Goal: Information Seeking & Learning: Learn about a topic

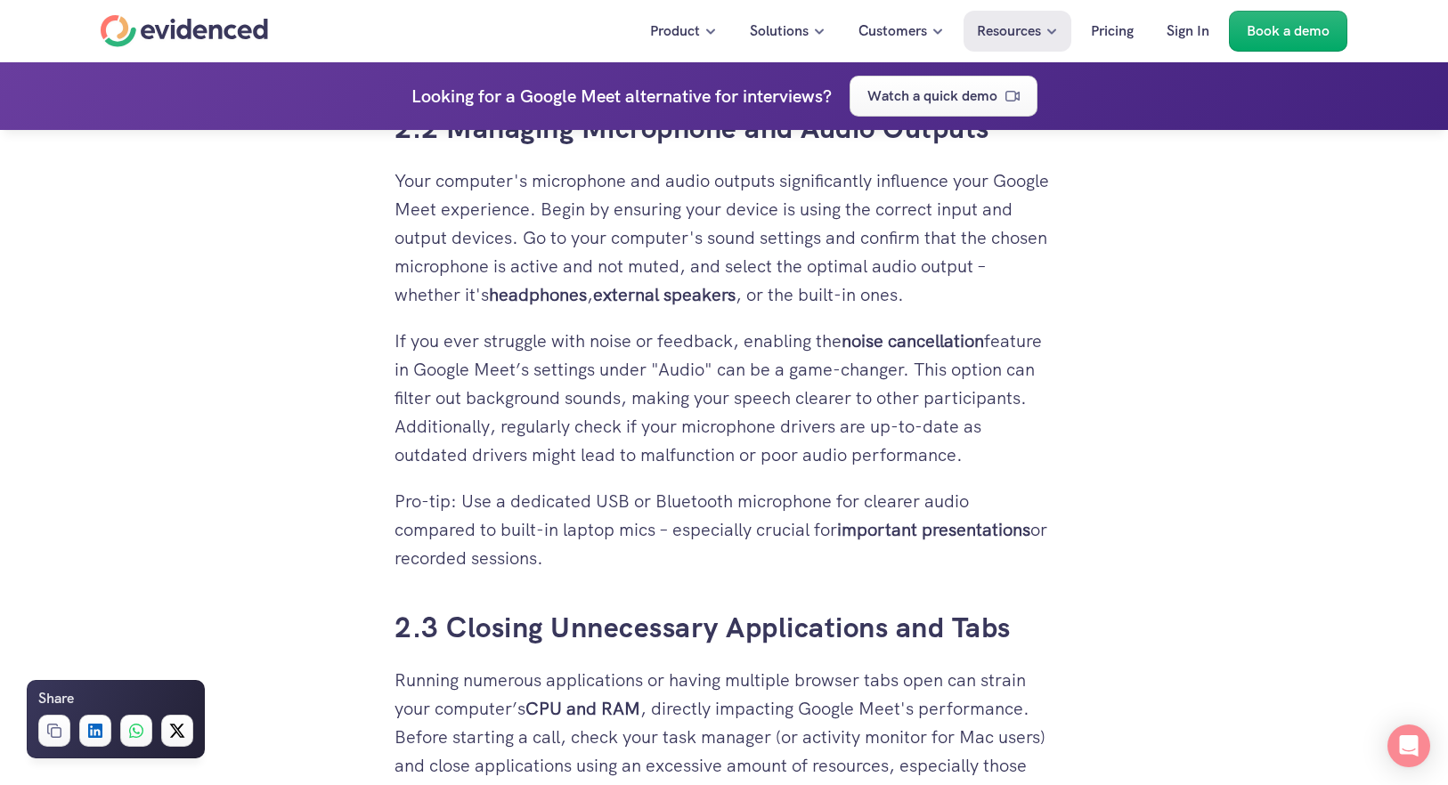
scroll to position [3295, 0]
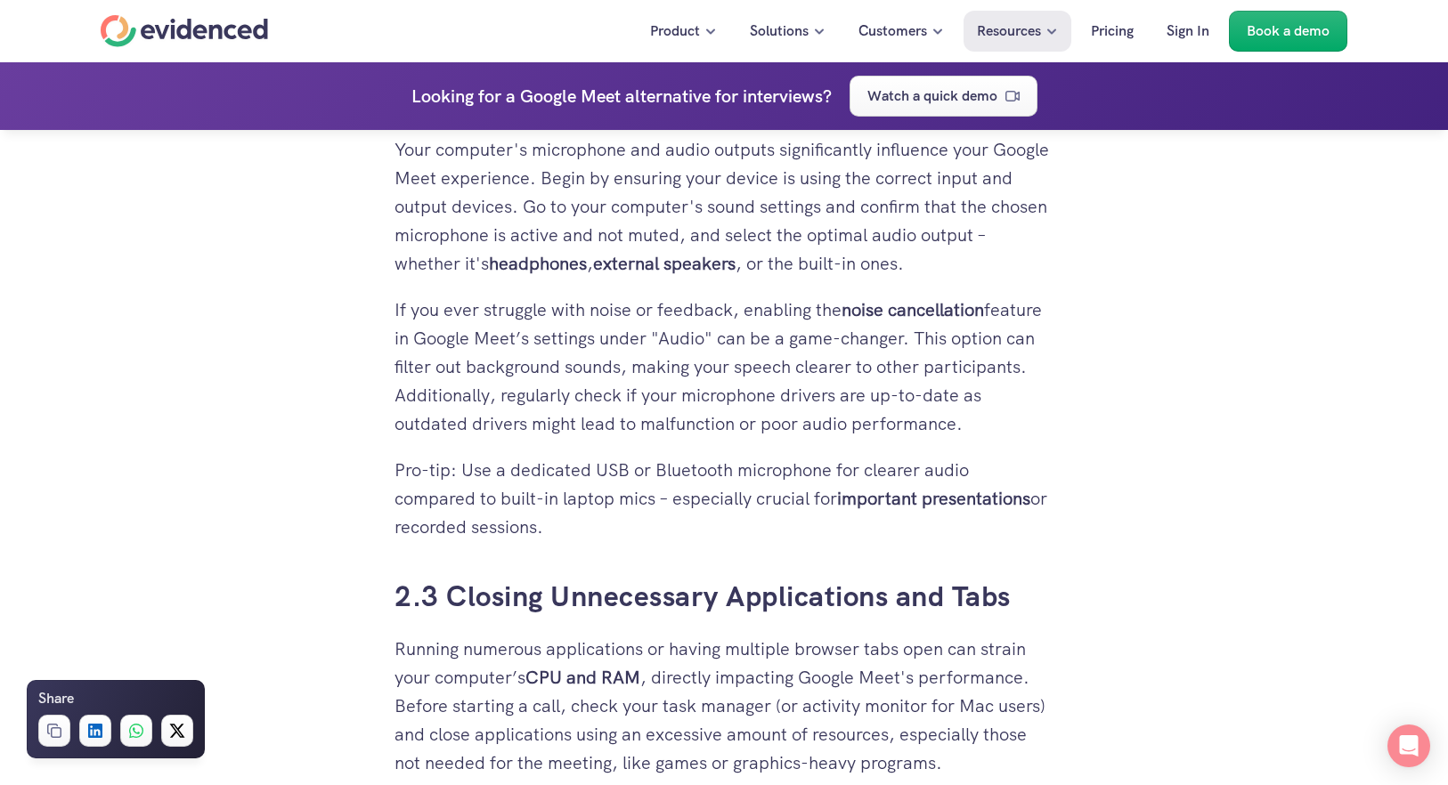
click at [635, 337] on p "If you ever struggle with noise or feedback, enabling the noise cancellation fe…" at bounding box center [723, 367] width 659 height 142
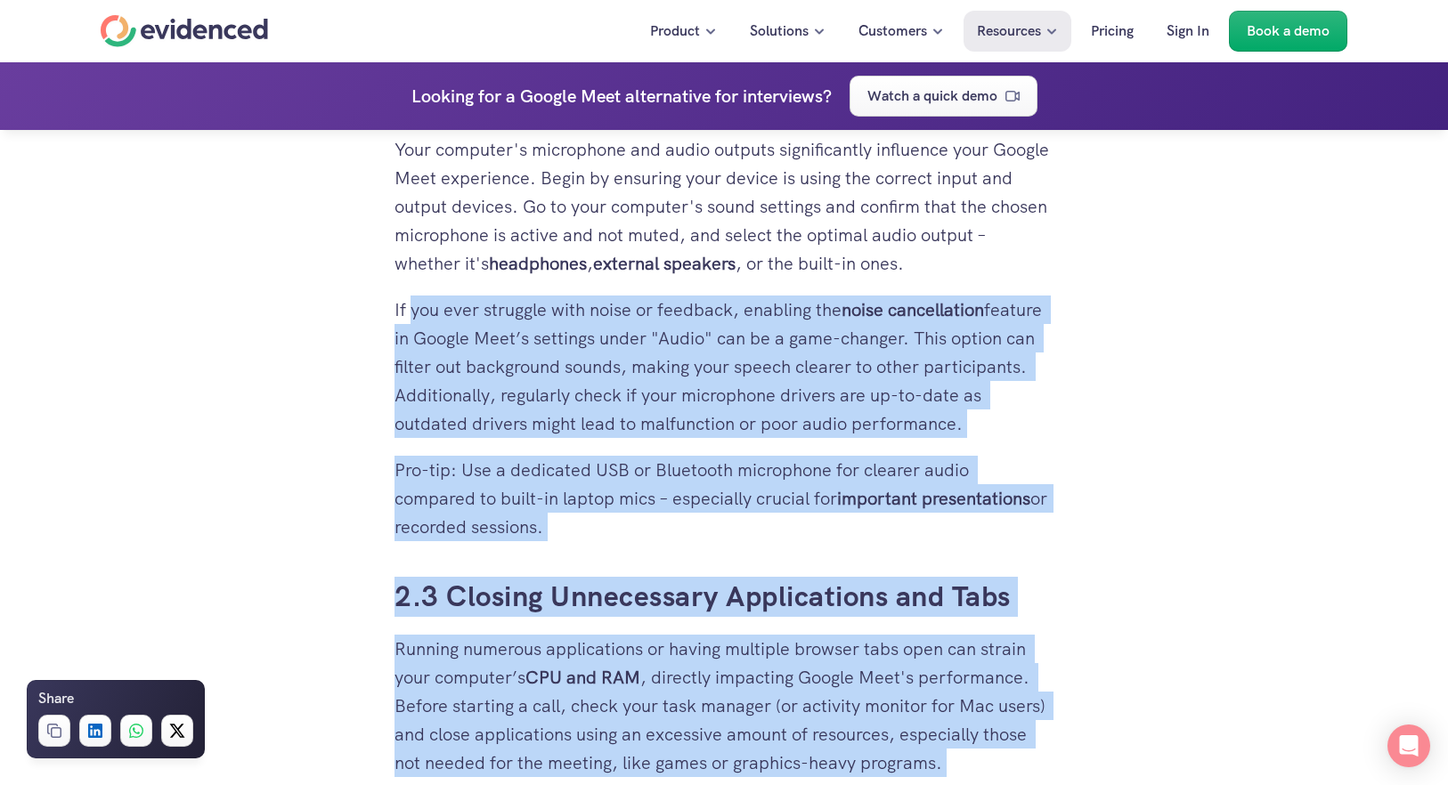
drag, startPoint x: 394, startPoint y: 306, endPoint x: 409, endPoint y: 320, distance: 19.5
click at [409, 320] on div "You’re in an important Google Meet call, hoping to convey your thoughts clearly…" at bounding box center [723, 83] width 659 height 4979
click at [508, 352] on p "If you ever struggle with noise or feedback, enabling the noise cancellation fe…" at bounding box center [723, 367] width 659 height 142
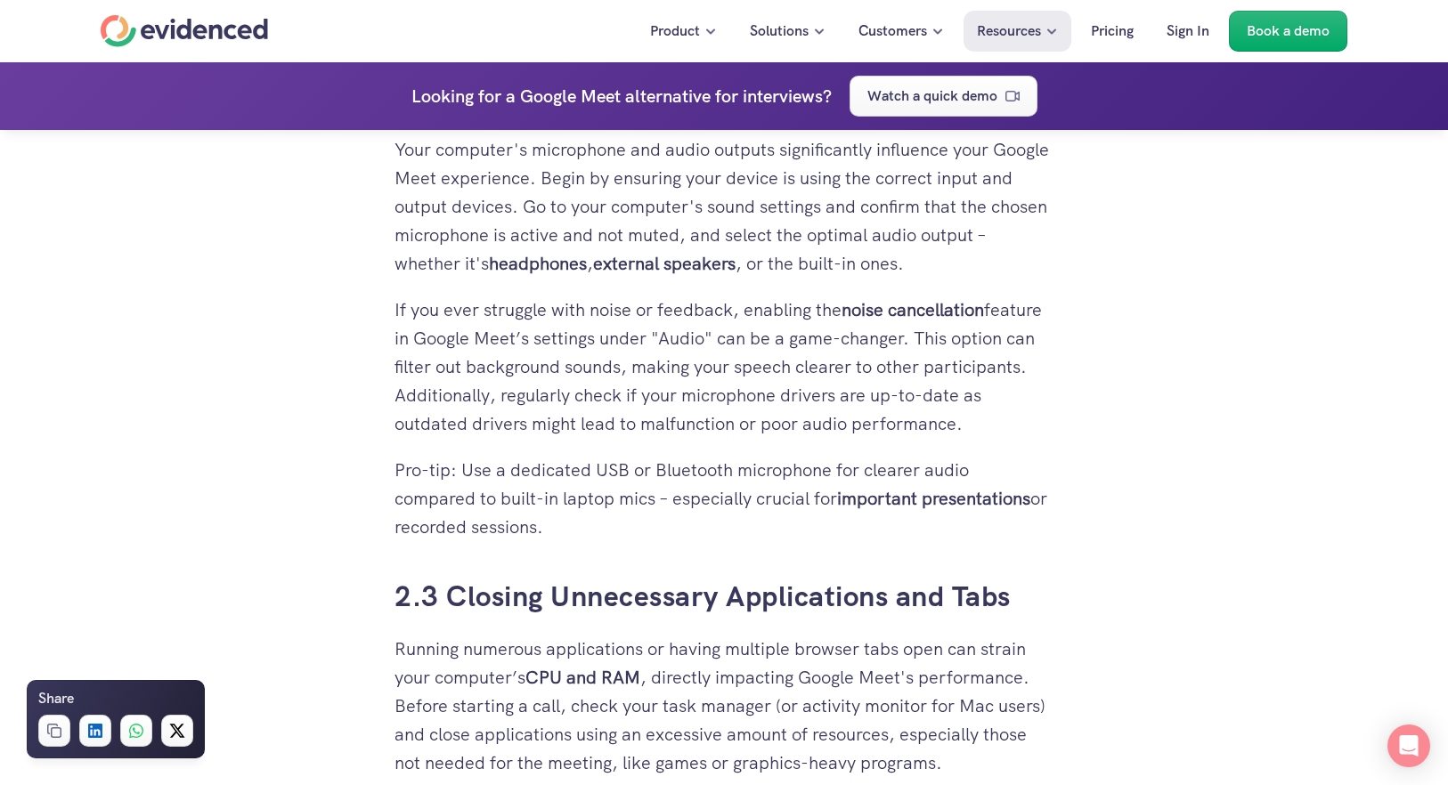
drag, startPoint x: 395, startPoint y: 306, endPoint x: 598, endPoint y: 528, distance: 300.6
click at [598, 528] on div "You’re in an important Google Meet call, hoping to convey your thoughts clearly…" at bounding box center [723, 83] width 659 height 4979
copy div "If you ever struggle with noise or feedback, enabling the noise cancellation fe…"
click at [909, 481] on p "Pro-tip: Use a dedicated USB or Bluetooth microphone for clearer audio compared…" at bounding box center [723, 498] width 659 height 85
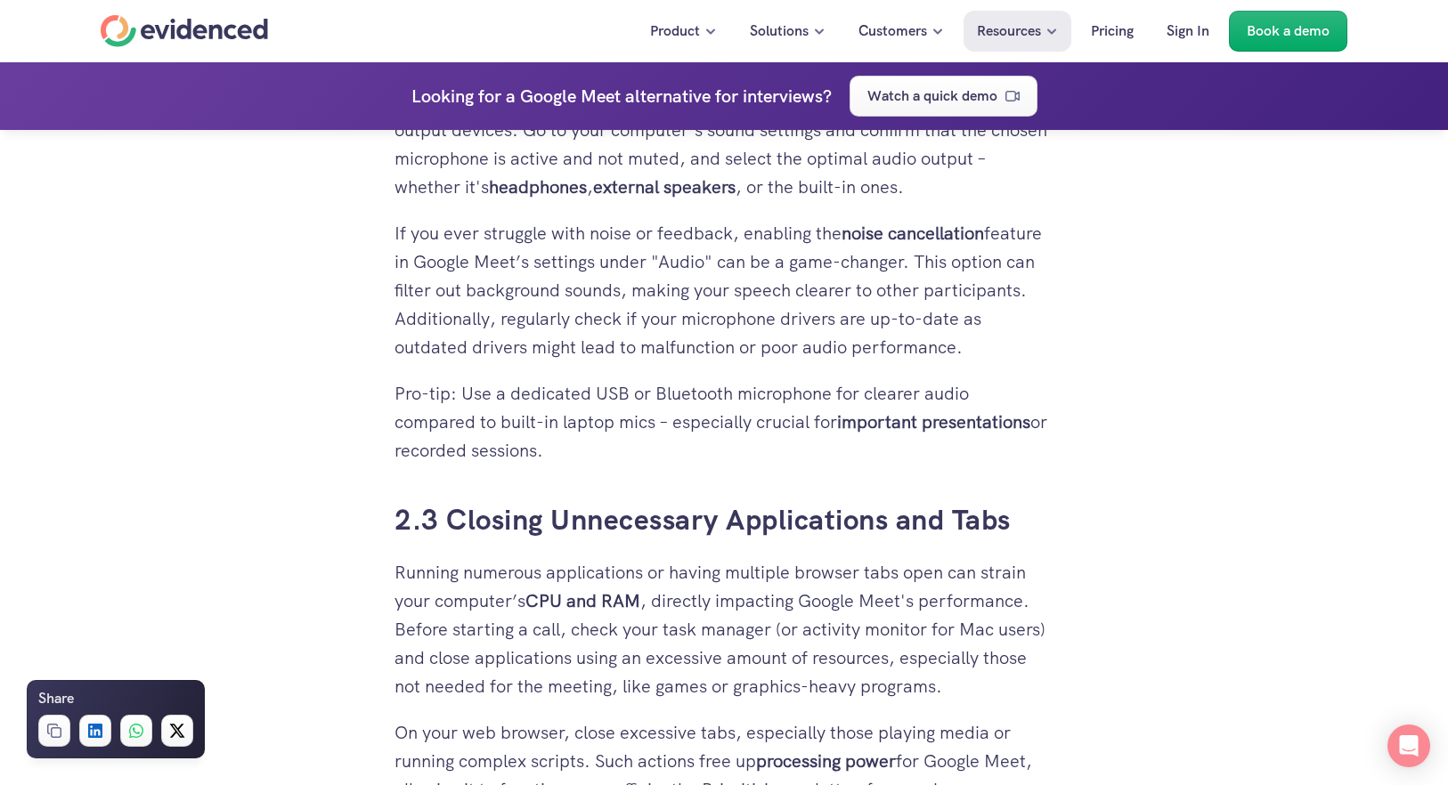
scroll to position [3562, 0]
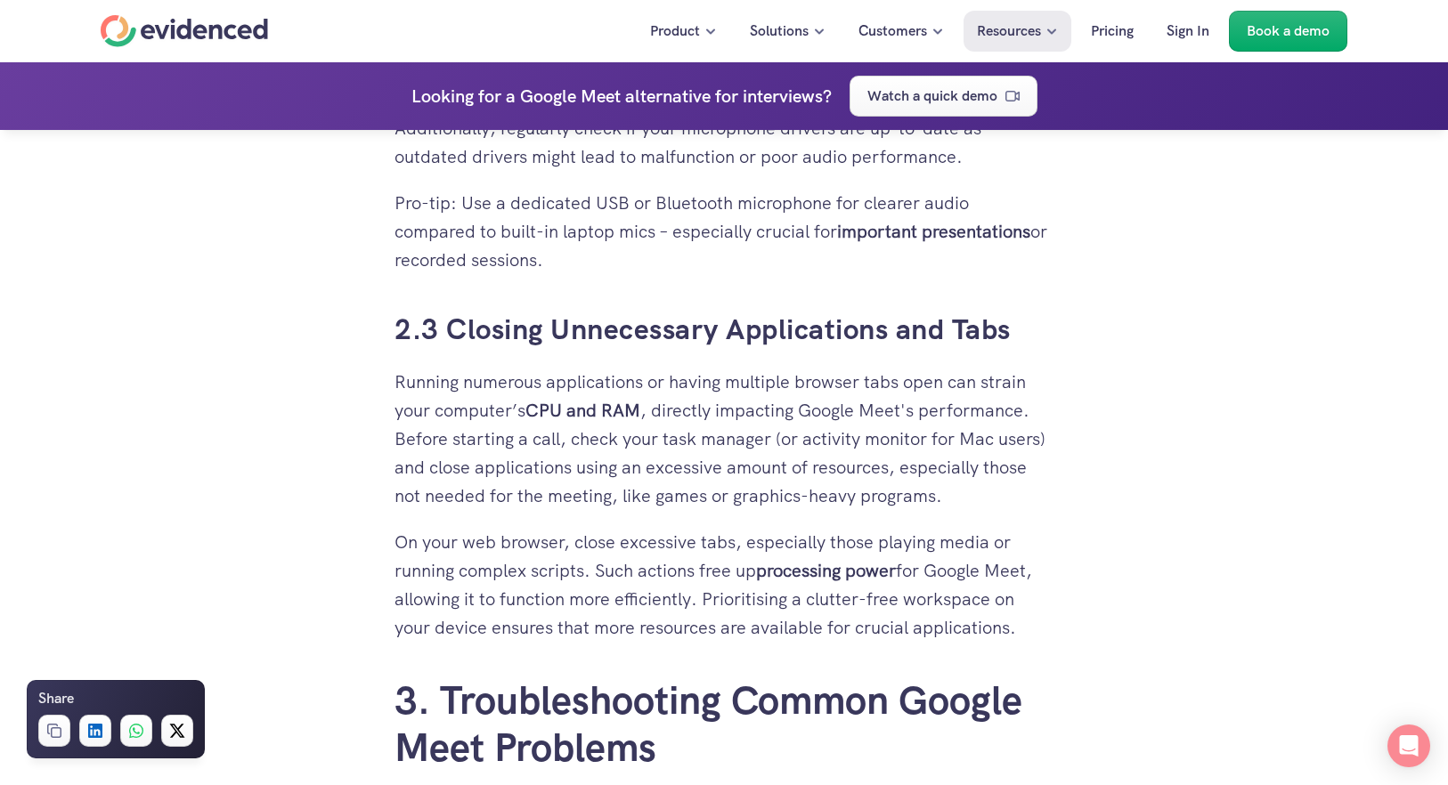
drag, startPoint x: 396, startPoint y: 387, endPoint x: 1078, endPoint y: 632, distance: 724.8
click at [1078, 632] on div "You’re in an important Google Meet call, hoping to convey your thoughts clearly…" at bounding box center [724, 173] width 1448 height 6531
copy div "Running numerous applications or having multiple browser tabs open can strain y…"
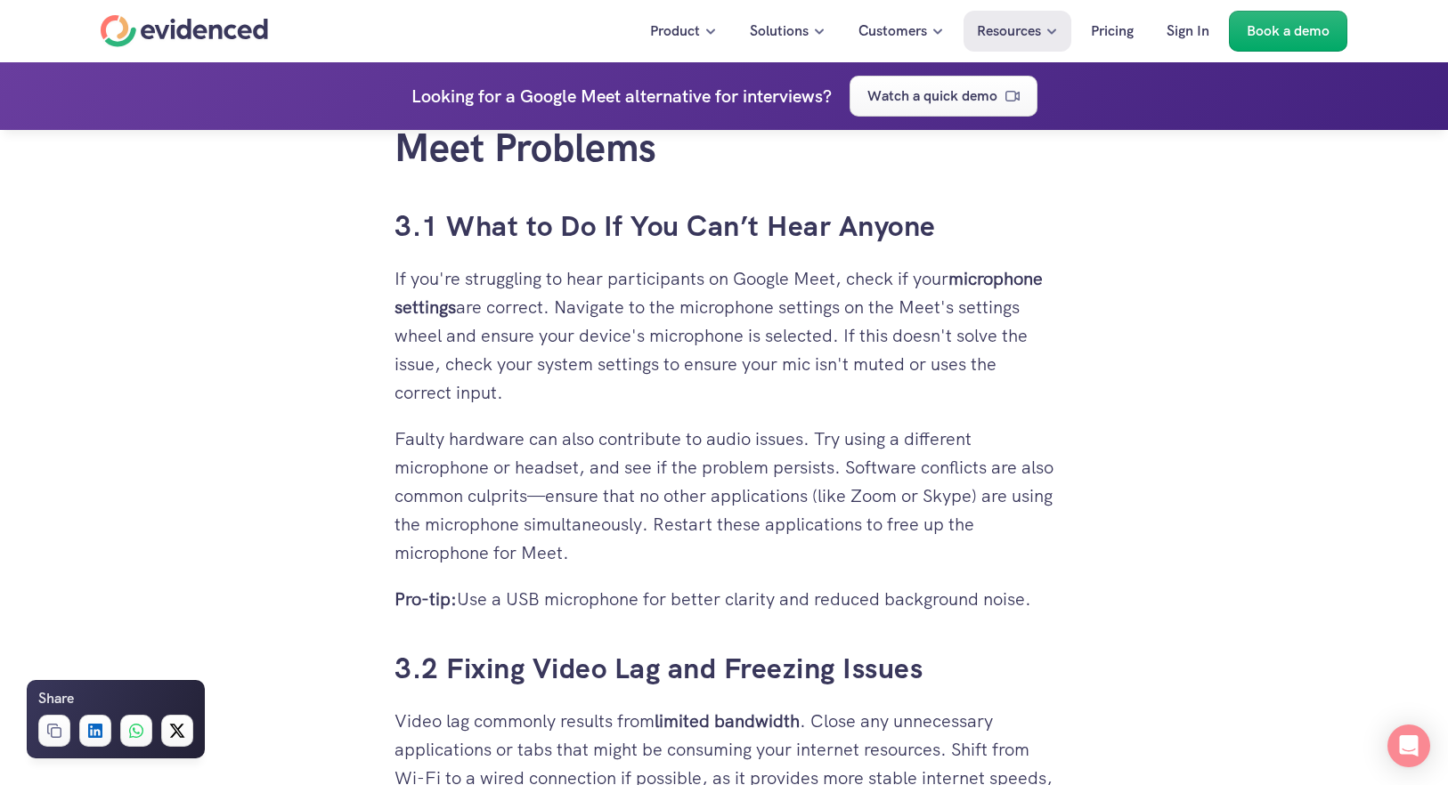
scroll to position [4185, 0]
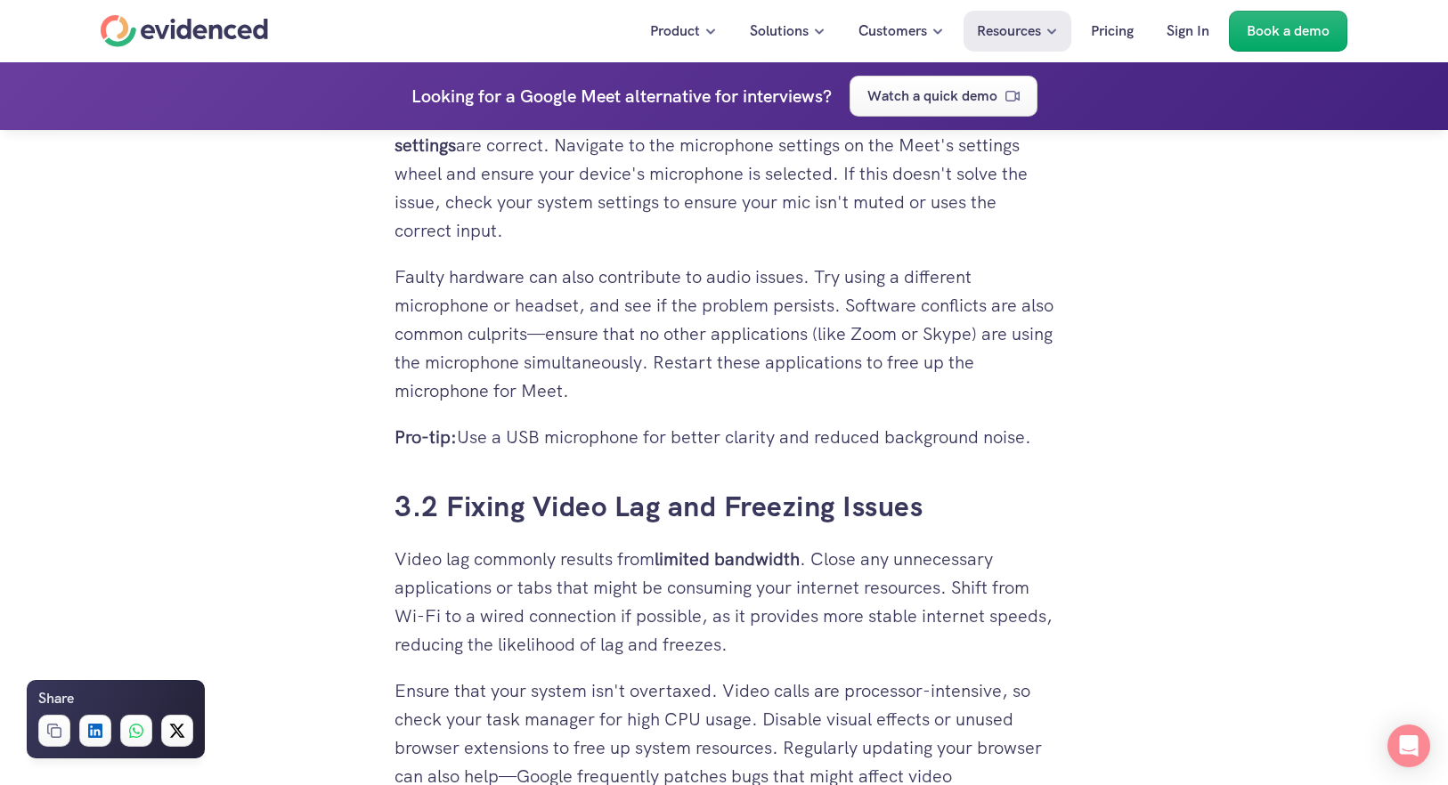
scroll to position [4542, 0]
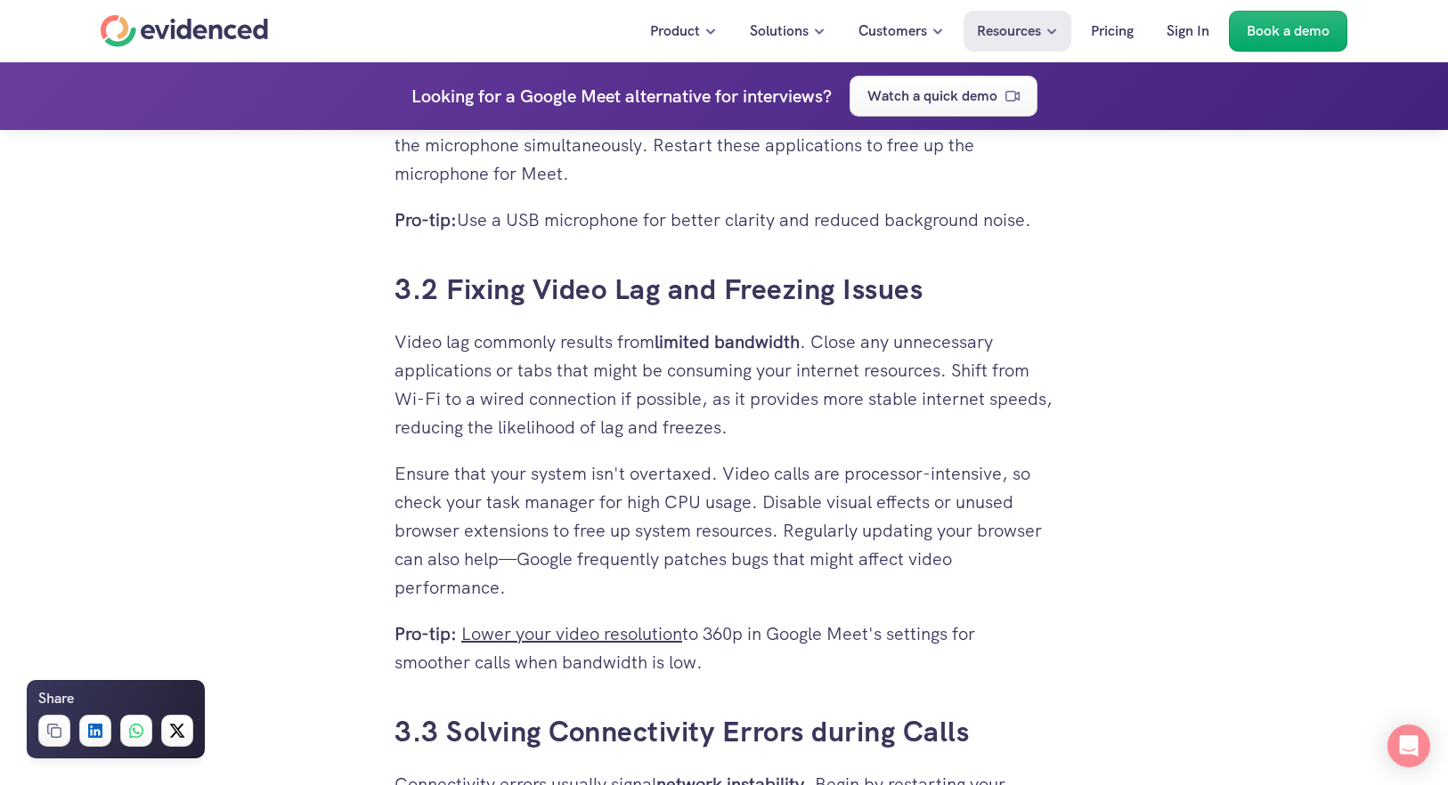
click at [497, 504] on p "Ensure that your system isn't overtaxed. Video calls are processor-intensive, s…" at bounding box center [723, 530] width 659 height 142
copy p "Ensure that your system isn't overtaxed. Video calls are processor-intensive, s…"
click at [978, 561] on p "Ensure that your system isn't overtaxed. Video calls are processor-intensive, s…" at bounding box center [723, 530] width 659 height 142
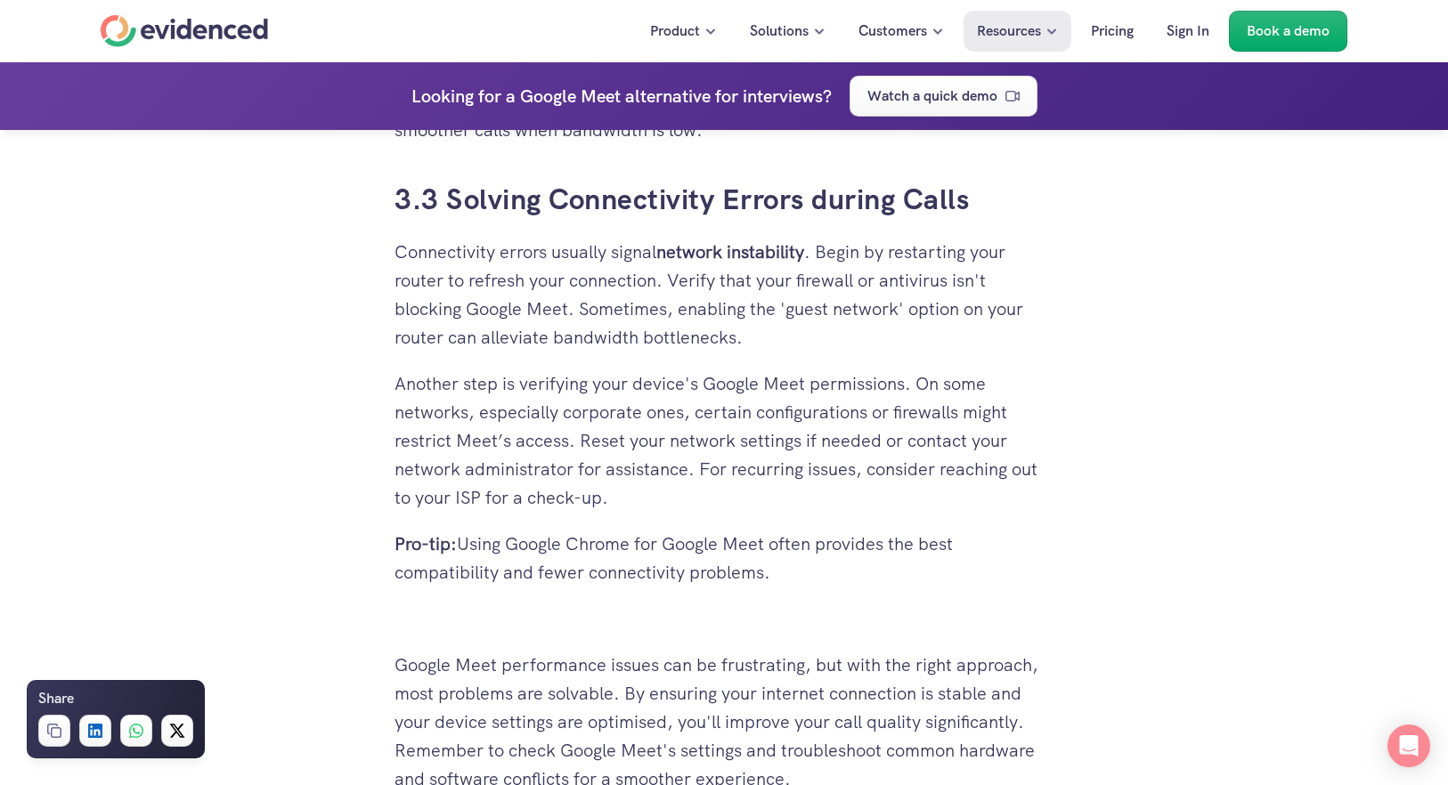
scroll to position [5076, 0]
click at [754, 546] on p "Pro-tip: Using Google Chrome for Google Meet often provides the best compatibil…" at bounding box center [723, 556] width 659 height 57
drag, startPoint x: 797, startPoint y: 578, endPoint x: 382, endPoint y: 549, distance: 416.0
copy p "Pro-tip: Using Google Chrome for Google Meet often provides the best compatibil…"
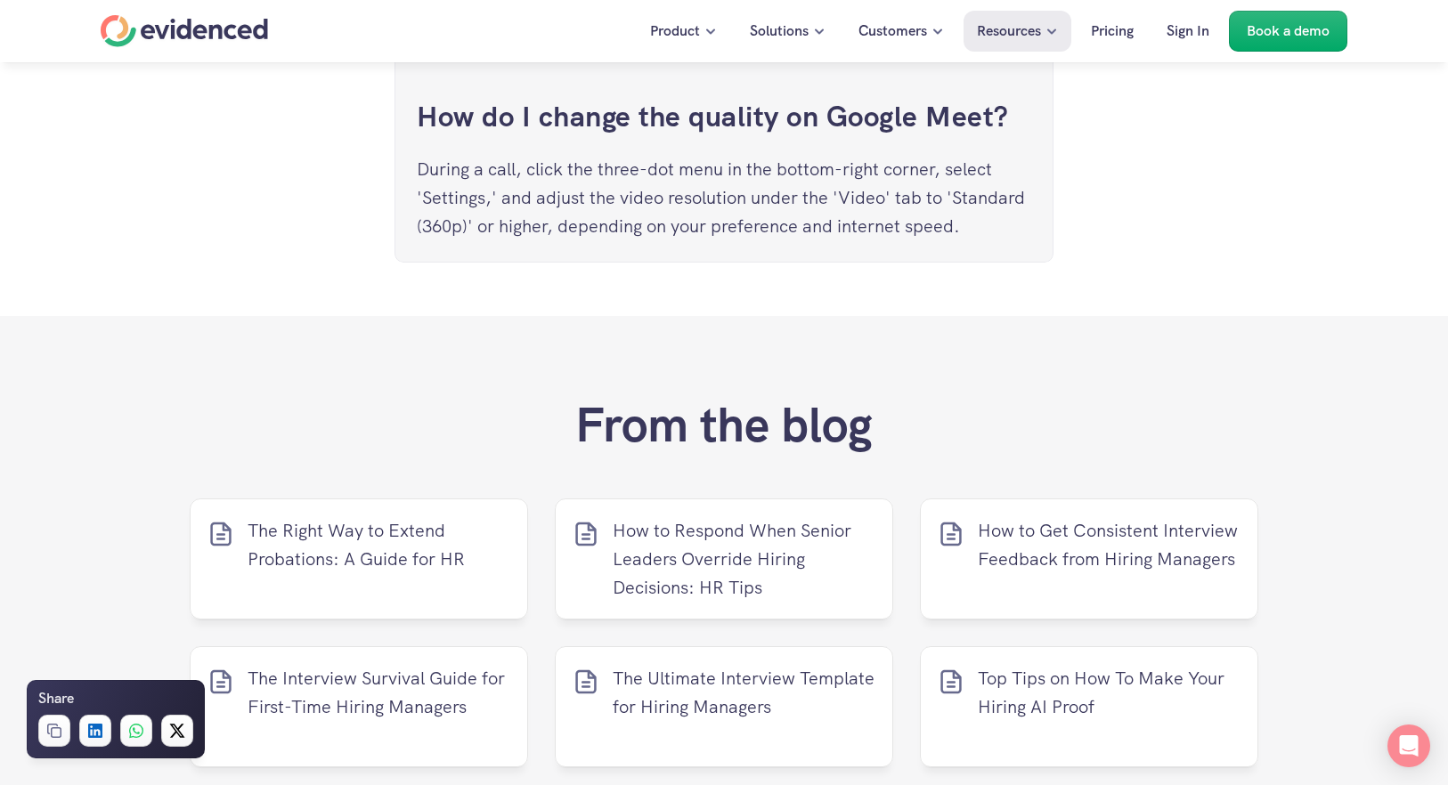
scroll to position [6857, 0]
